Goal: Task Accomplishment & Management: Use online tool/utility

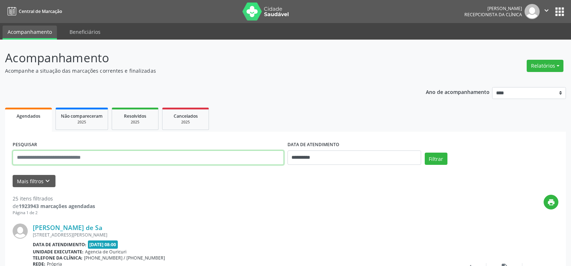
click at [150, 158] on input "text" at bounding box center [148, 158] width 271 height 14
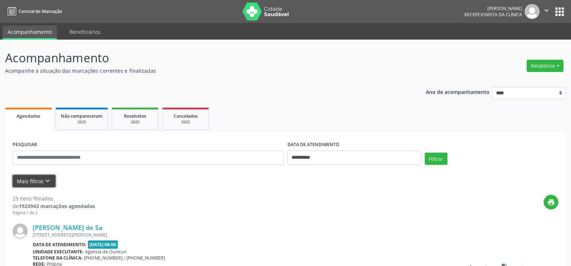
click at [45, 182] on icon "keyboard_arrow_down" at bounding box center [48, 181] width 8 height 8
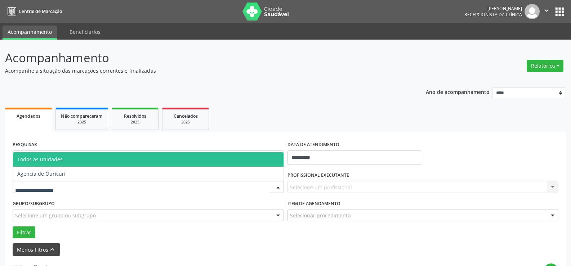
click at [45, 182] on div at bounding box center [148, 187] width 271 height 12
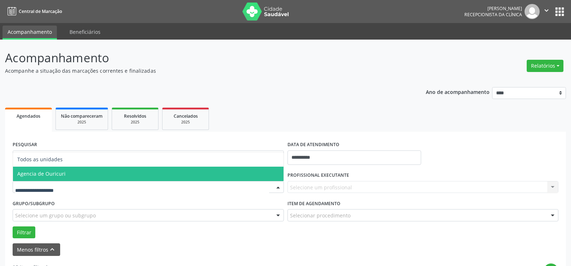
click at [48, 174] on span "Agencia de Ouricuri" at bounding box center [41, 173] width 48 height 7
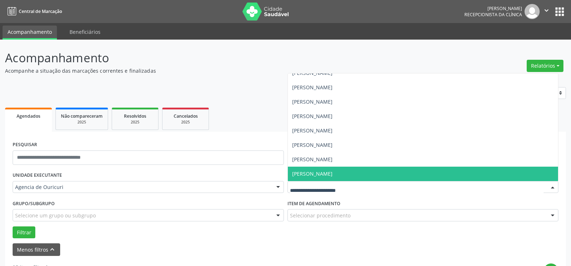
click at [333, 174] on span "[PERSON_NAME]" at bounding box center [312, 173] width 40 height 7
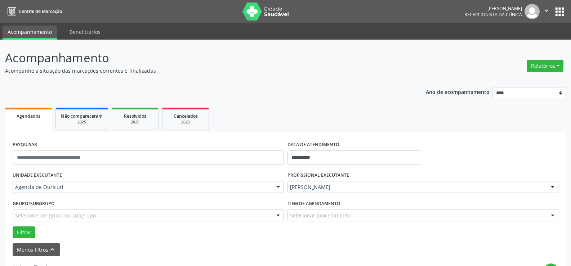
click at [401, 213] on div "Selecionar procedimento" at bounding box center [422, 215] width 271 height 12
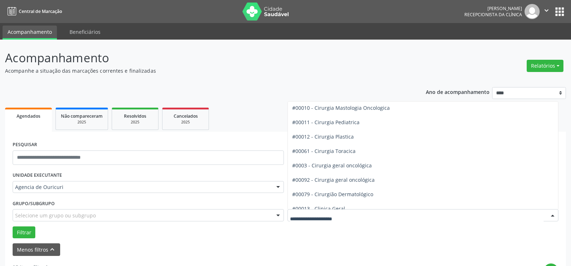
scroll to position [180, 0]
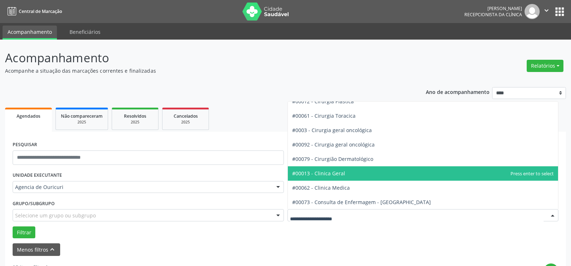
click at [345, 177] on span "#00013 - Clinica Geral" at bounding box center [423, 173] width 271 height 14
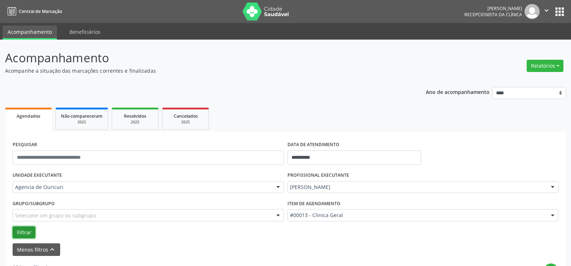
click at [17, 236] on button "Filtrar" at bounding box center [24, 233] width 23 height 12
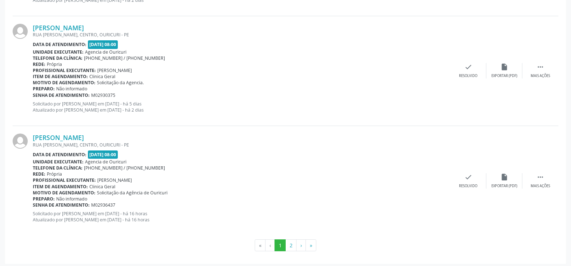
scroll to position [1702, 0]
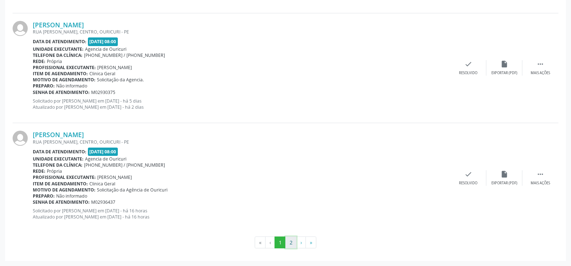
click at [291, 245] on button "2" at bounding box center [290, 243] width 11 height 12
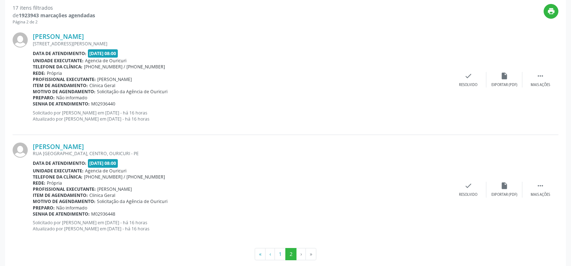
scroll to position [272, 0]
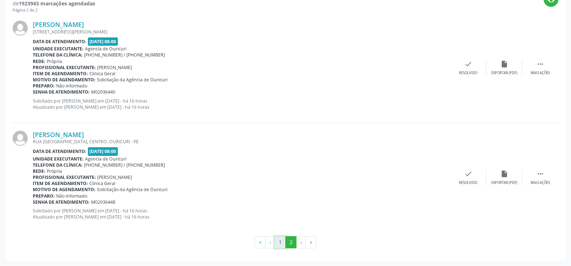
click at [276, 244] on button "1" at bounding box center [280, 242] width 11 height 12
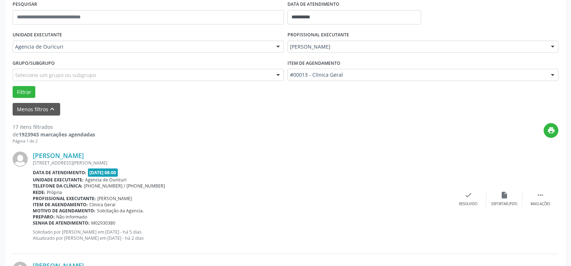
scroll to position [144, 0]
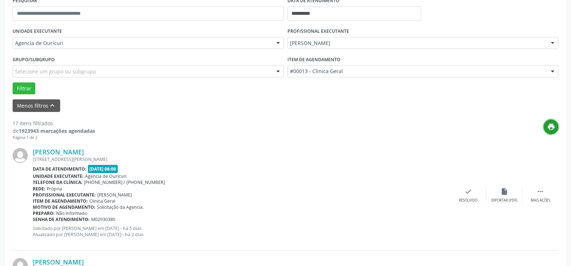
click at [548, 128] on icon "print" at bounding box center [551, 127] width 8 height 8
